Goal: Information Seeking & Learning: Learn about a topic

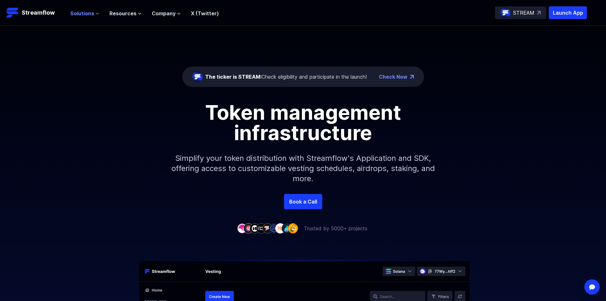
click at [78, 16] on span "Solutions" at bounding box center [82, 14] width 24 height 8
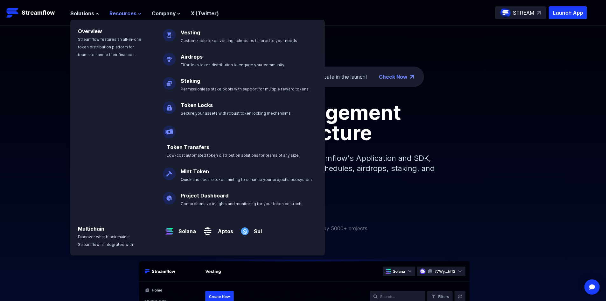
click at [128, 17] on span "Resources" at bounding box center [122, 14] width 27 height 8
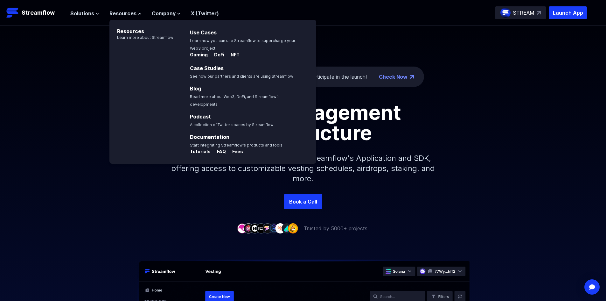
click at [165, 17] on div "Solutions Overview Streamflow features an all-in-one token distribution platfor…" at bounding box center [144, 12] width 149 height 13
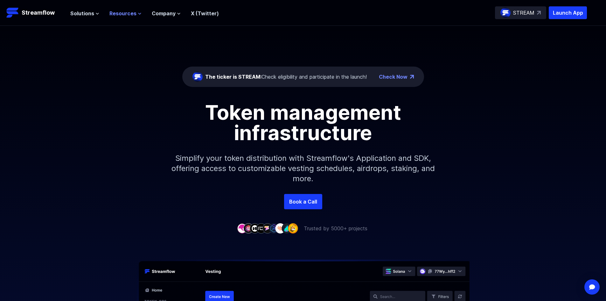
click at [117, 16] on span "Resources" at bounding box center [122, 14] width 27 height 8
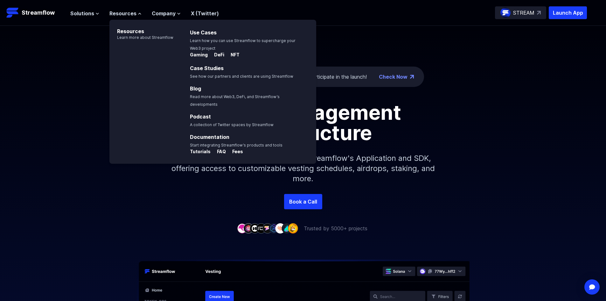
click at [66, 101] on div "The ticker is STREAM: Check eligibility and participate in the launch! Check No…" at bounding box center [303, 110] width 606 height 168
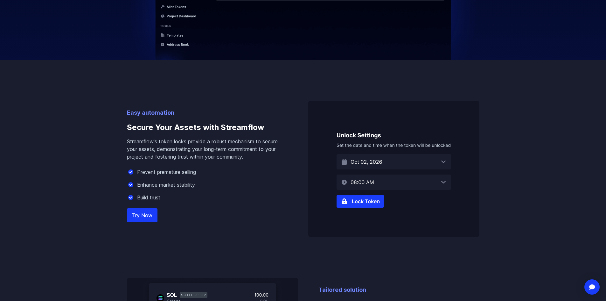
scroll to position [509, 0]
